Goal: Navigation & Orientation: Find specific page/section

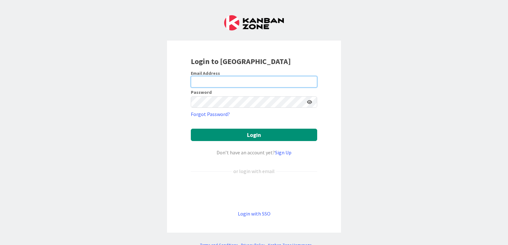
click at [205, 85] on input "email" at bounding box center [254, 81] width 126 height 11
type input "[PERSON_NAME][EMAIL_ADDRESS][PERSON_NAME][DOMAIN_NAME]"
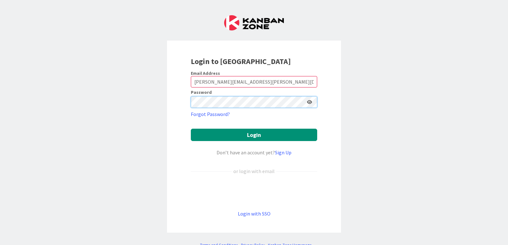
click at [191, 129] on button "Login" at bounding box center [254, 135] width 126 height 12
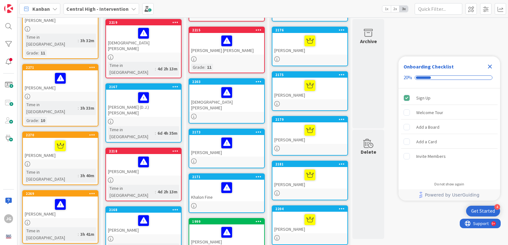
scroll to position [127, 0]
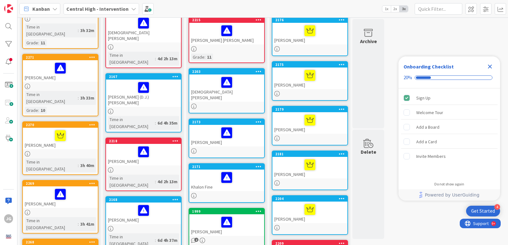
click at [140, 168] on div at bounding box center [143, 170] width 75 height 5
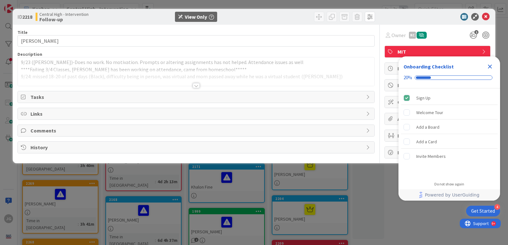
click at [196, 86] on div at bounding box center [196, 85] width 7 height 5
click at [109, 100] on span "Tasks" at bounding box center [196, 98] width 332 height 8
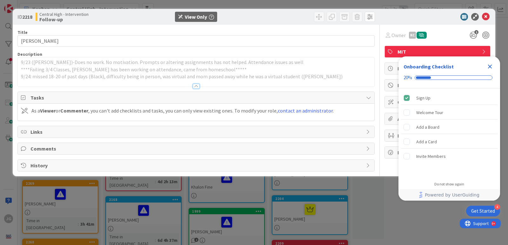
click at [112, 130] on span "Links" at bounding box center [196, 132] width 332 height 8
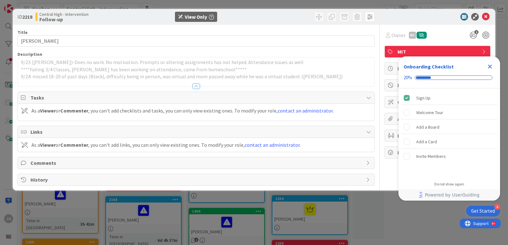
click at [114, 162] on span "Comments" at bounding box center [196, 163] width 332 height 8
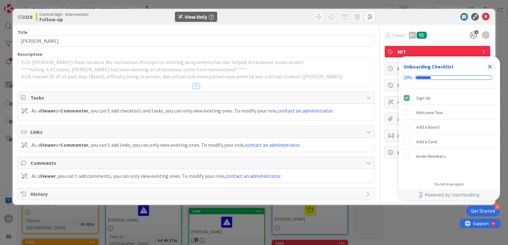
click at [78, 195] on span "History" at bounding box center [196, 194] width 332 height 8
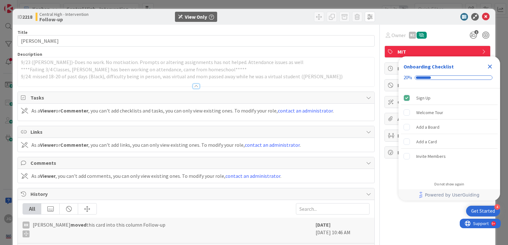
click at [490, 65] on icon "Close Checklist" at bounding box center [490, 67] width 8 height 8
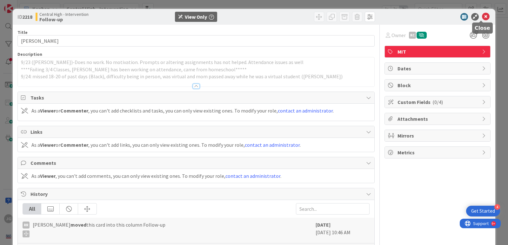
click at [482, 17] on icon at bounding box center [486, 17] width 8 height 8
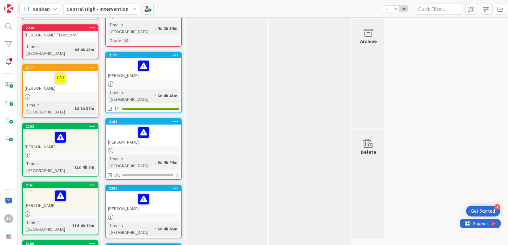
scroll to position [984, 0]
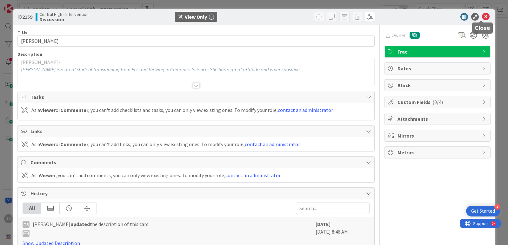
click at [482, 17] on icon at bounding box center [486, 17] width 8 height 8
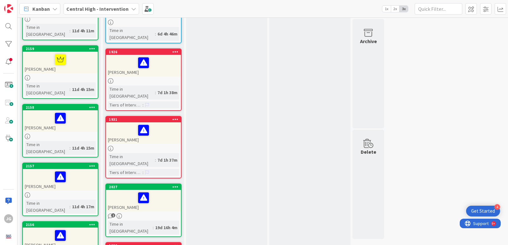
scroll to position [1238, 0]
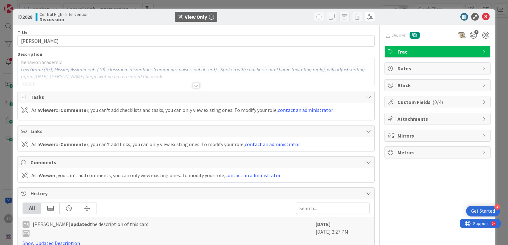
click at [196, 85] on div at bounding box center [196, 85] width 7 height 5
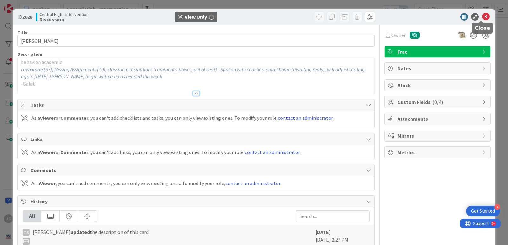
click at [484, 15] on icon at bounding box center [486, 17] width 8 height 8
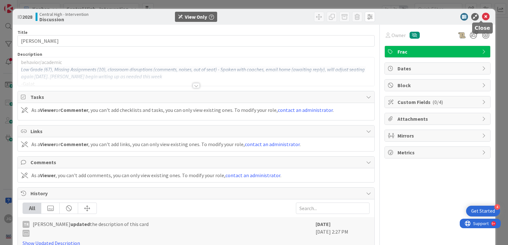
click at [483, 18] on icon at bounding box center [486, 17] width 8 height 8
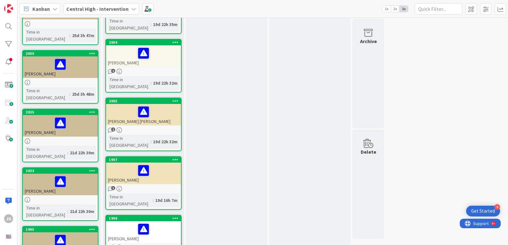
scroll to position [1682, 0]
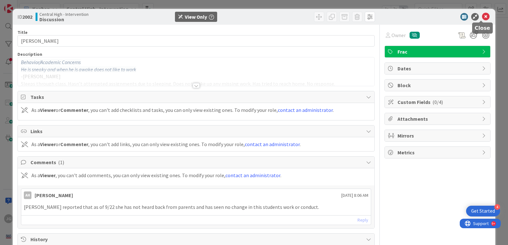
click at [483, 17] on icon at bounding box center [486, 17] width 8 height 8
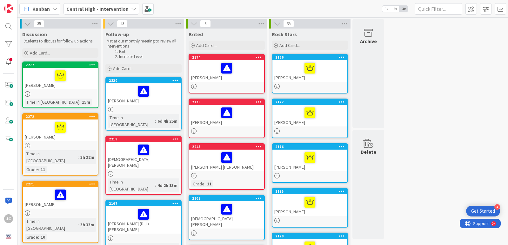
click at [131, 9] on icon at bounding box center [133, 8] width 5 height 5
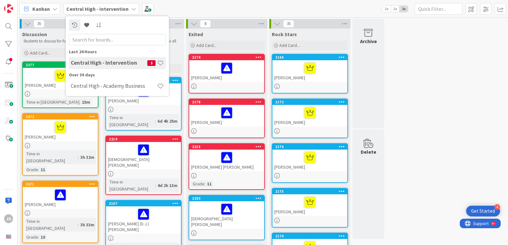
click at [177, 9] on div "Kanban Central High - Intervention Last 24 Hours Central High - Intervention 3 …" at bounding box center [262, 8] width 490 height 17
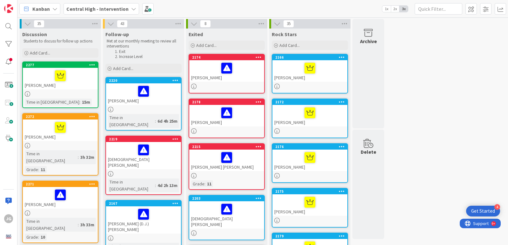
click at [29, 25] on icon at bounding box center [27, 23] width 7 height 7
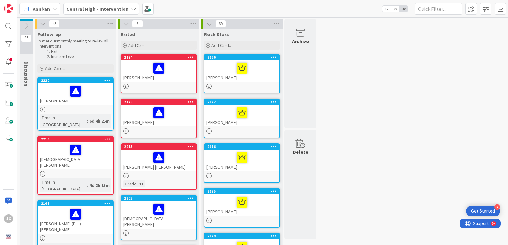
click at [29, 25] on icon at bounding box center [26, 25] width 7 height 7
